Goal: Information Seeking & Learning: Understand process/instructions

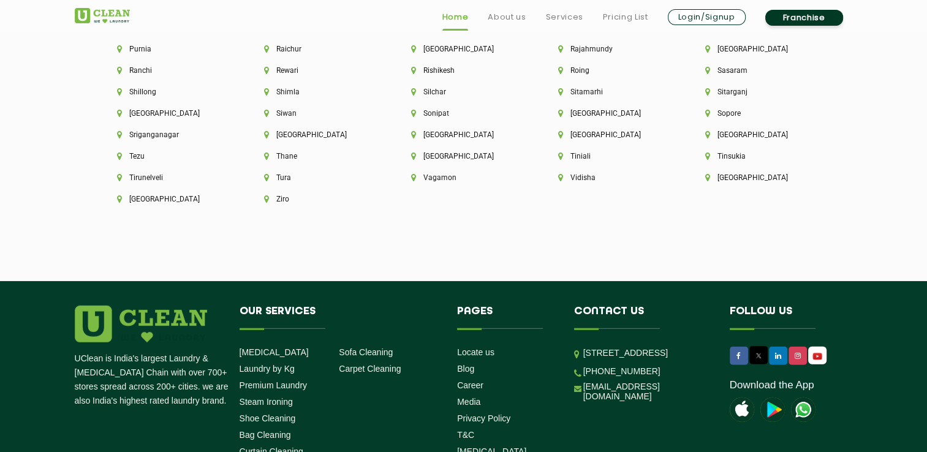
scroll to position [3480, 0]
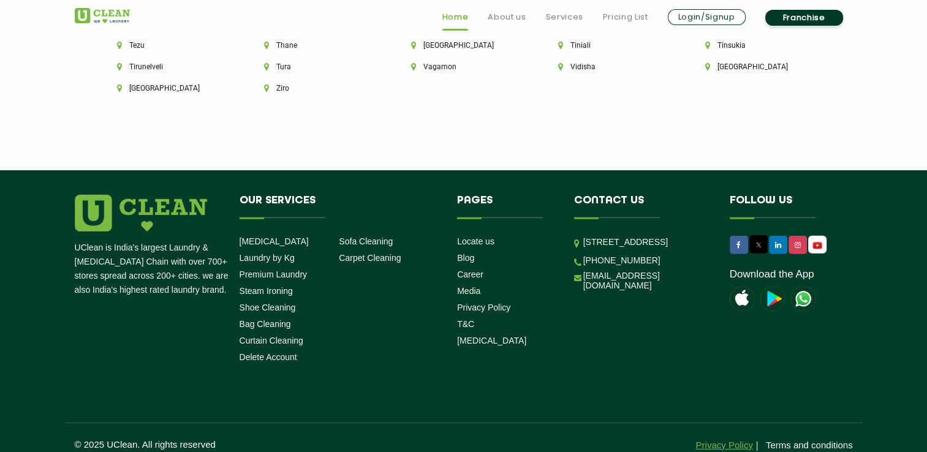
click at [713, 440] on link "Privacy Policy" at bounding box center [723, 445] width 57 height 10
click at [787, 440] on link "Terms and conditions" at bounding box center [809, 445] width 87 height 10
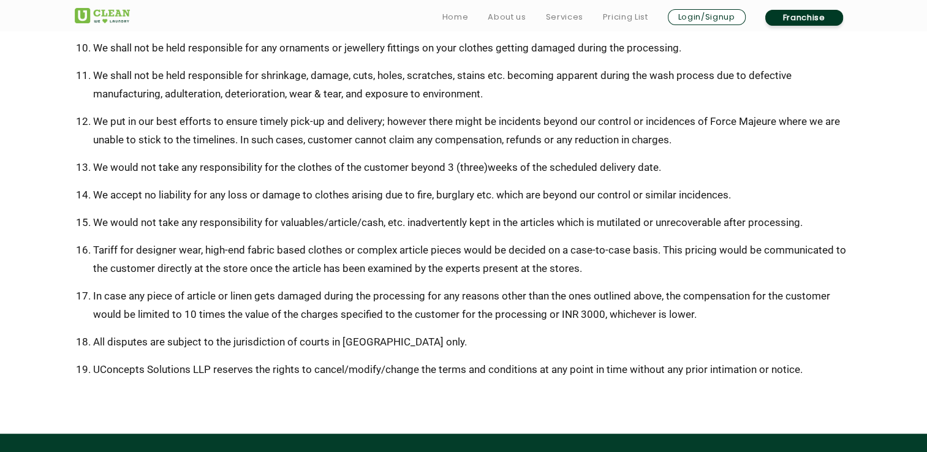
scroll to position [674, 0]
